Goal: Task Accomplishment & Management: Manage account settings

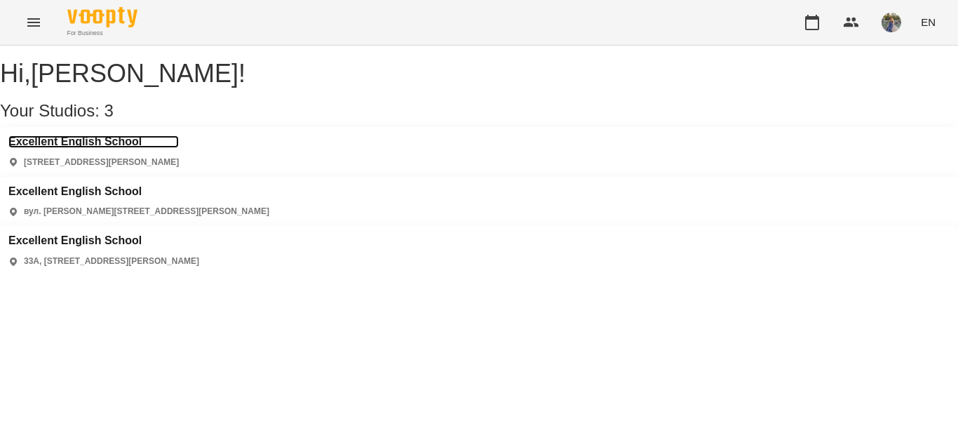
click at [114, 148] on h3 "Excellent English School" at bounding box center [93, 141] width 170 height 13
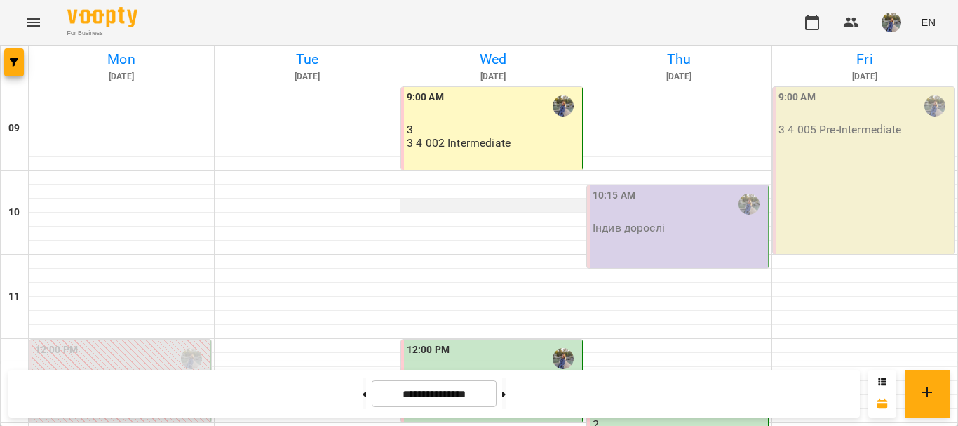
scroll to position [701, 0]
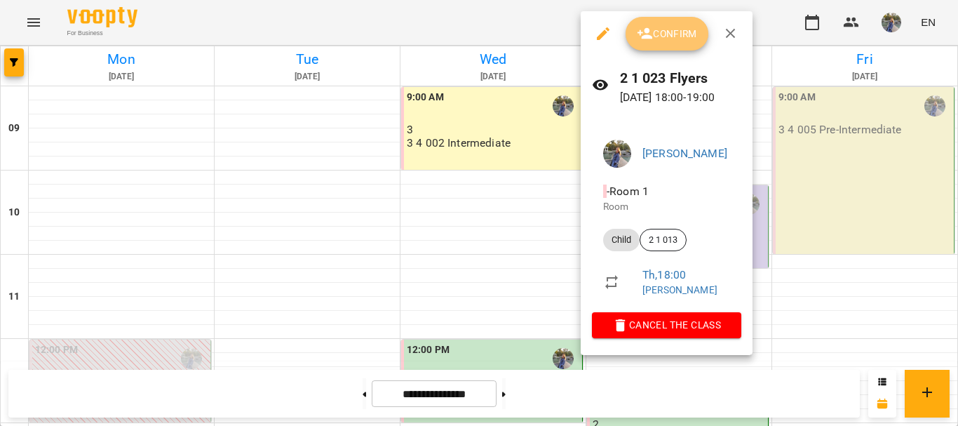
click at [649, 37] on icon "button" at bounding box center [644, 33] width 15 height 11
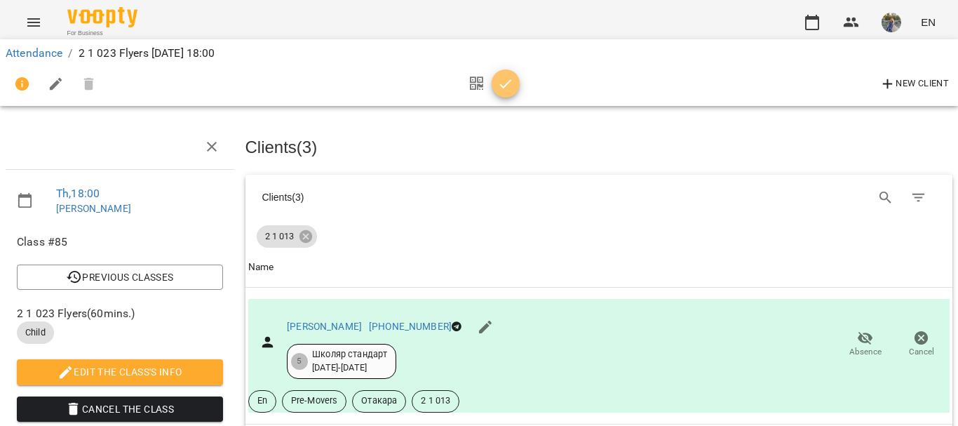
click at [509, 88] on icon "button" at bounding box center [505, 84] width 17 height 17
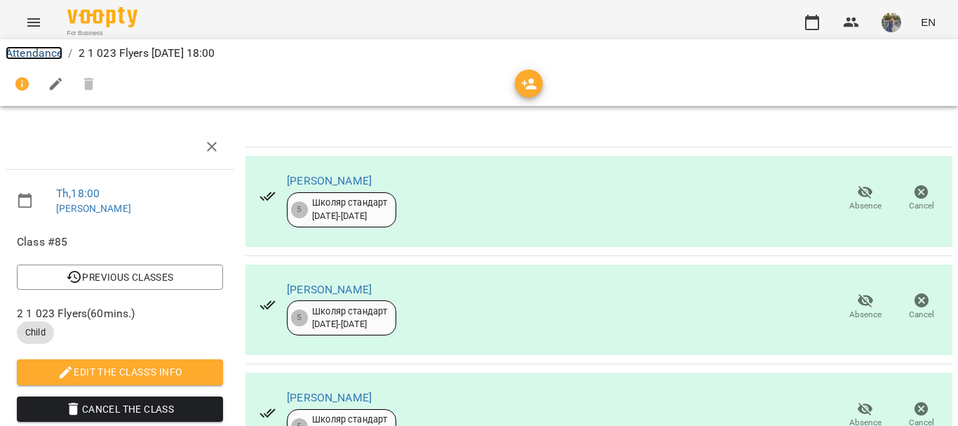
click at [28, 51] on link "Attendance" at bounding box center [34, 52] width 57 height 13
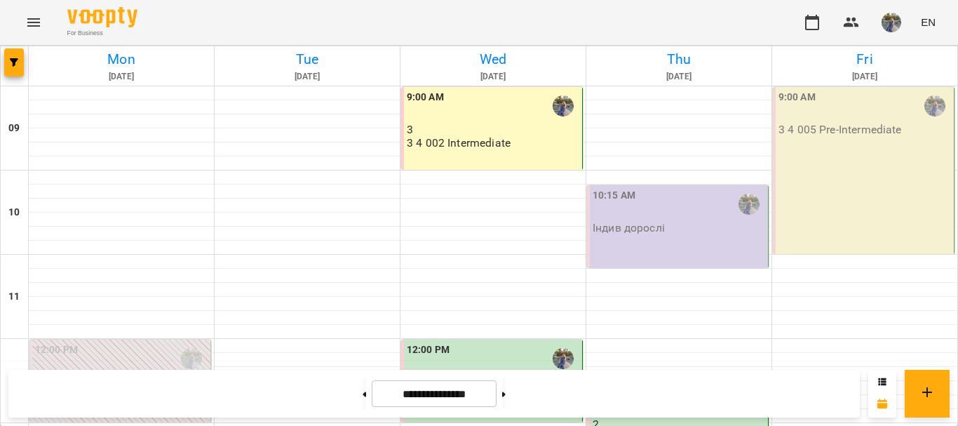
scroll to position [701, 0]
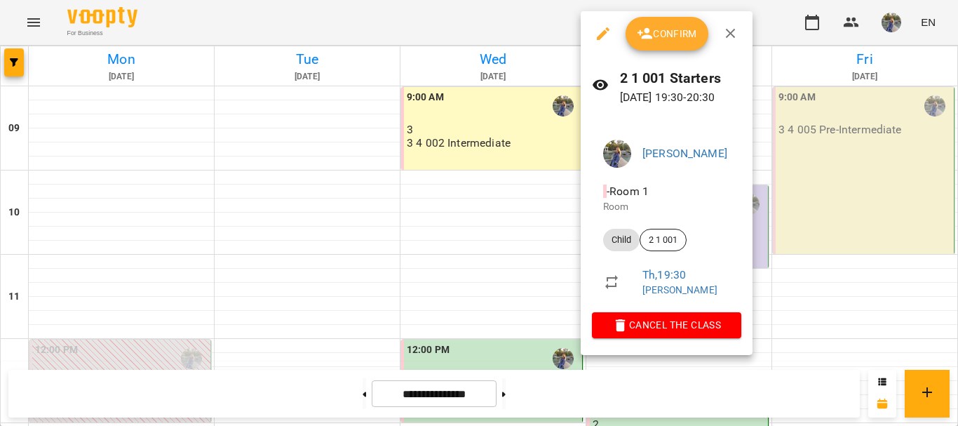
click at [649, 44] on button "Confirm" at bounding box center [666, 34] width 83 height 34
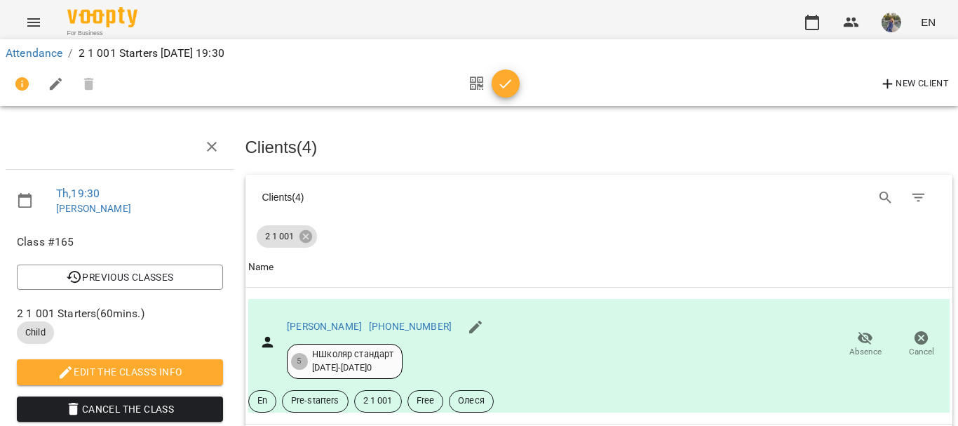
click at [503, 80] on icon "button" at bounding box center [505, 84] width 17 height 17
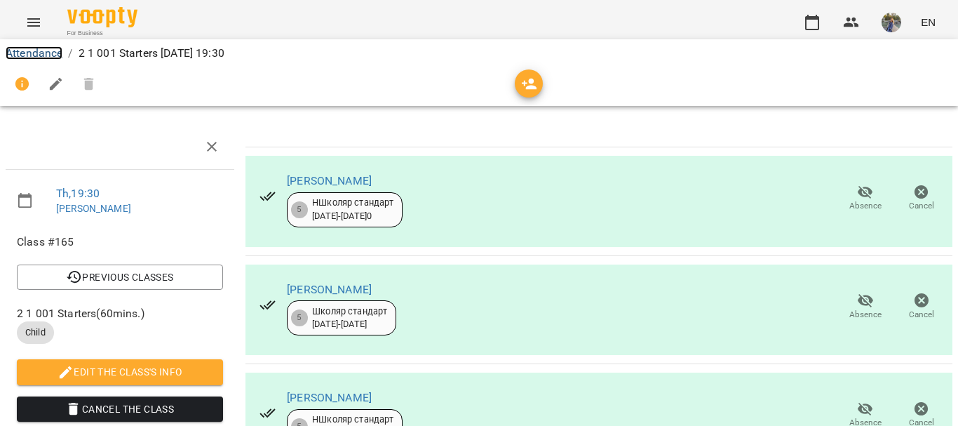
click at [39, 49] on link "Attendance" at bounding box center [34, 52] width 57 height 13
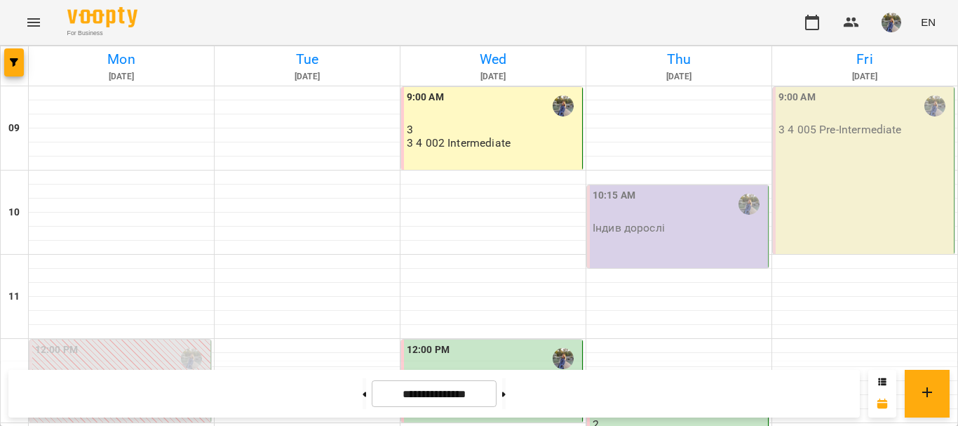
scroll to position [631, 0]
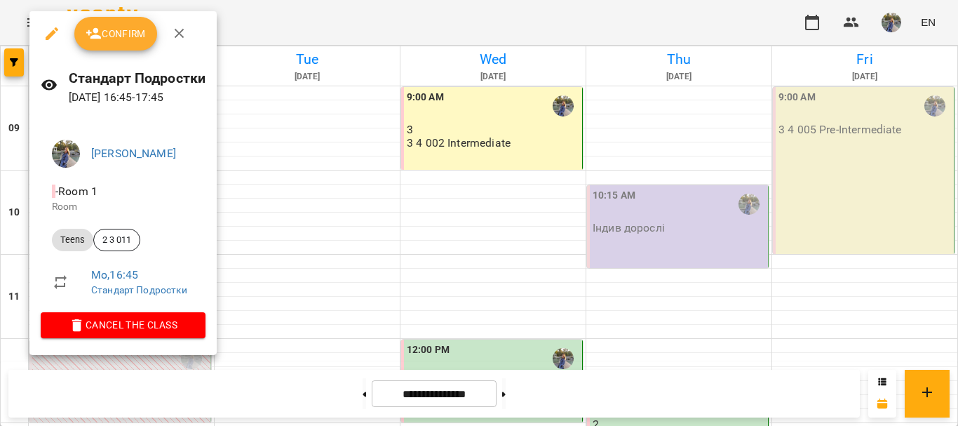
click at [145, 22] on button "Confirm" at bounding box center [115, 34] width 83 height 34
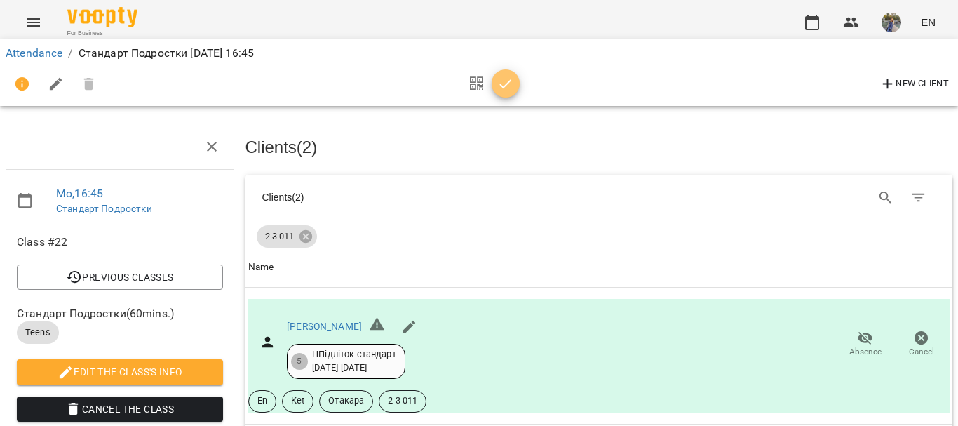
click at [501, 86] on icon "button" at bounding box center [505, 84] width 17 height 17
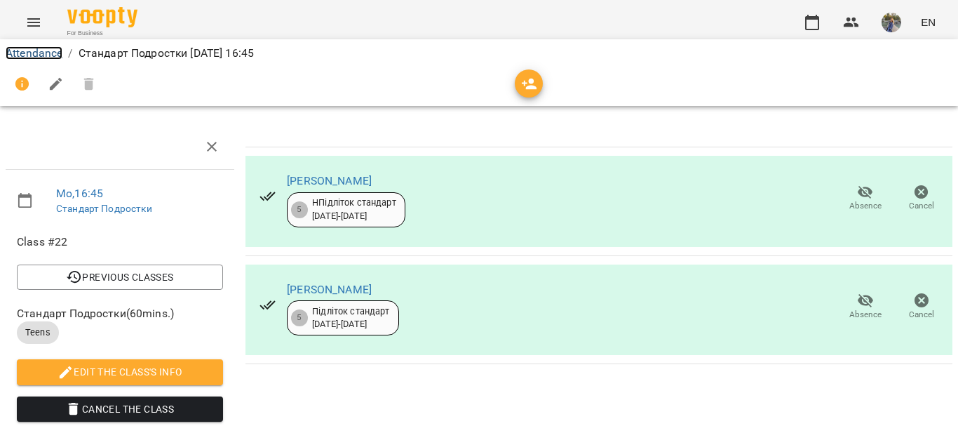
click at [26, 53] on link "Attendance" at bounding box center [34, 52] width 57 height 13
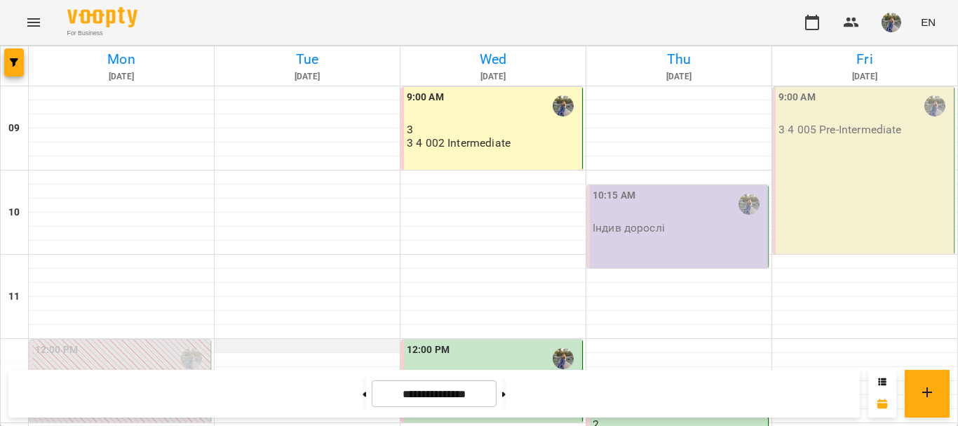
scroll to position [351, 0]
click at [362, 386] on button at bounding box center [364, 393] width 4 height 31
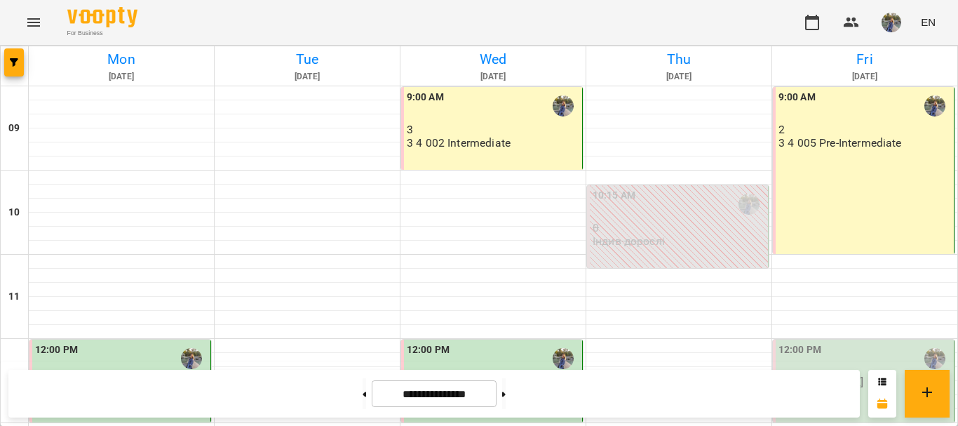
scroll to position [631, 0]
click at [362, 399] on button at bounding box center [364, 393] width 4 height 31
type input "**********"
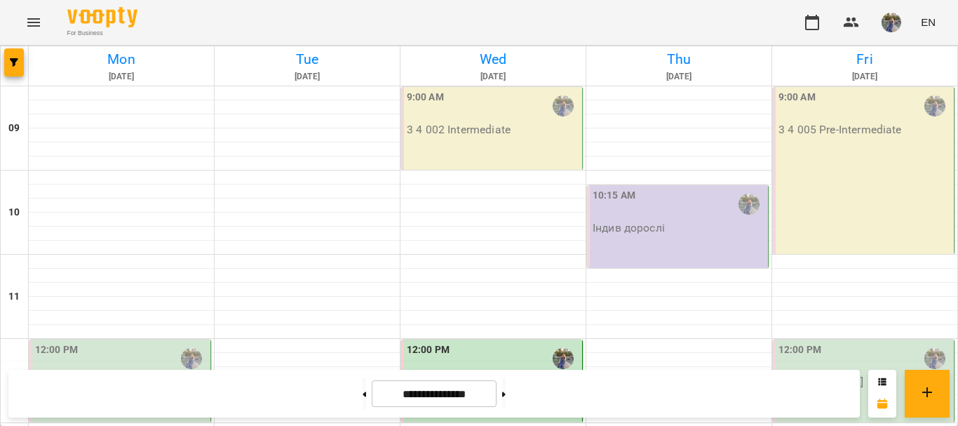
scroll to position [0, 0]
